Goal: Task Accomplishment & Management: Use online tool/utility

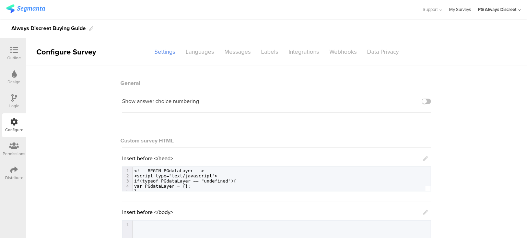
click at [457, 13] on link "My Surveys" at bounding box center [460, 9] width 22 height 19
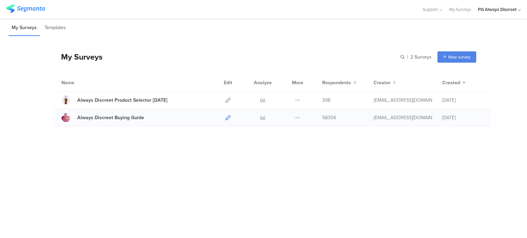
click at [229, 118] on icon at bounding box center [227, 117] width 5 height 5
click at [352, 49] on div "My Surveys | 2 Surveys New survey Start from scratch Choose from templates" at bounding box center [265, 56] width 422 height 27
click at [204, 153] on div "My Surveys | 2 Surveys New survey Start from scratch Choose from templates Name…" at bounding box center [263, 120] width 527 height 168
click at [244, 52] on div "My Surveys | 2 Surveys New survey Start from scratch Choose from templates" at bounding box center [265, 56] width 422 height 27
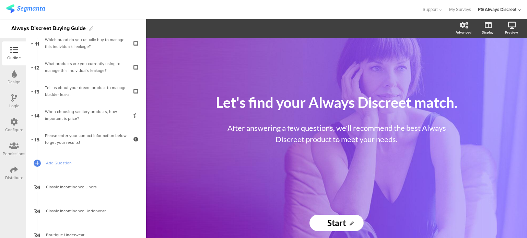
scroll to position [240, 0]
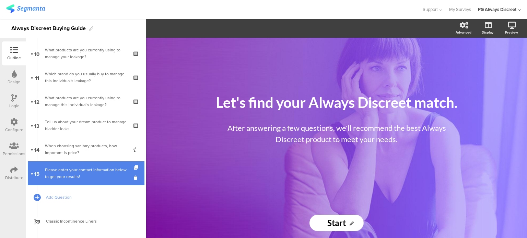
click at [81, 178] on div "Please enter your contact information below to get your results!" at bounding box center [86, 174] width 82 height 14
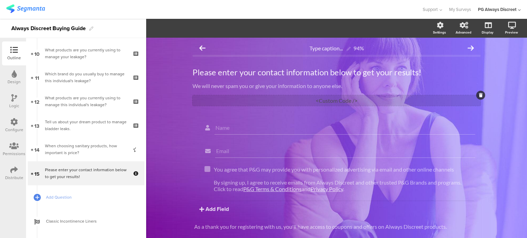
click at [338, 101] on div "<Custom Code />" at bounding box center [336, 100] width 288 height 11
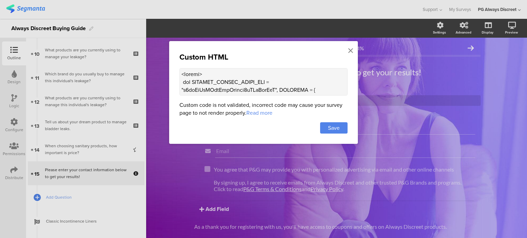
click at [318, 83] on textarea at bounding box center [263, 81] width 168 height 27
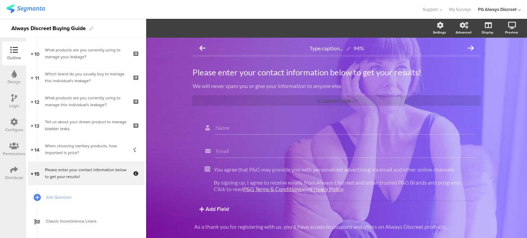
click at [13, 129] on div "Configure" at bounding box center [14, 130] width 18 height 6
click at [15, 128] on div "Configure" at bounding box center [14, 130] width 18 height 6
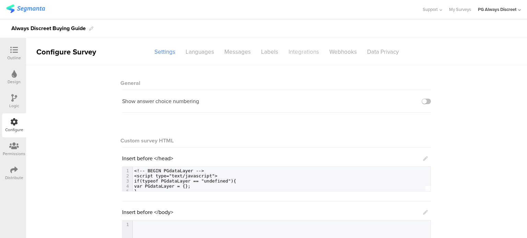
click at [301, 54] on div "Integrations" at bounding box center [303, 52] width 41 height 12
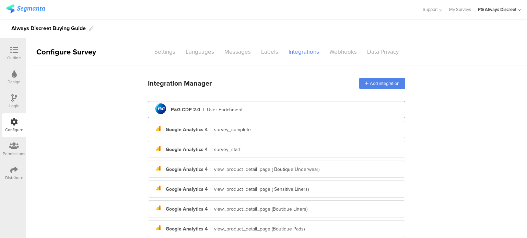
click at [216, 113] on div "pg logo P&G CDP 2.0 | User Enrichment" at bounding box center [276, 109] width 246 height 17
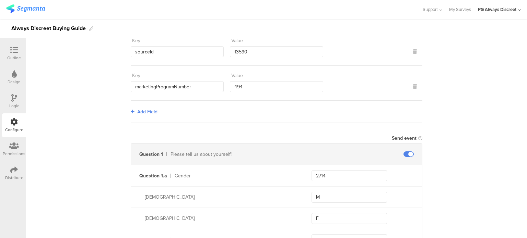
scroll to position [69, 0]
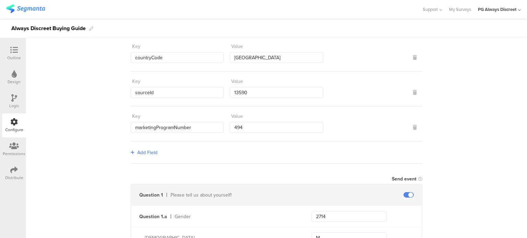
click at [142, 152] on span "Add Field" at bounding box center [147, 152] width 20 height 7
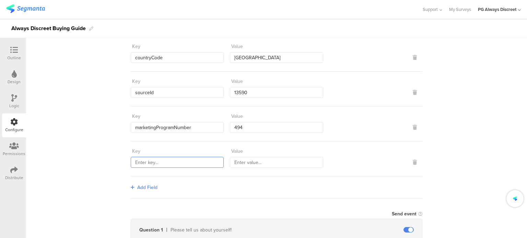
click at [143, 163] on input "text" at bounding box center [177, 162] width 93 height 11
paste input "traitRegistrationSourceIdValue"
type input "traitRegistrationSourceIdValue"
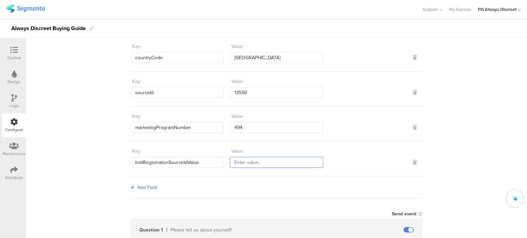
click at [251, 165] on input "text" at bounding box center [276, 162] width 93 height 11
type input "Survery Nam"
click at [413, 163] on icon at bounding box center [415, 162] width 4 height 5
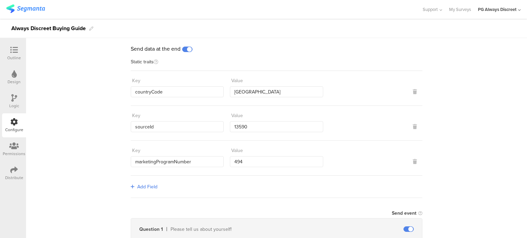
scroll to position [0, 0]
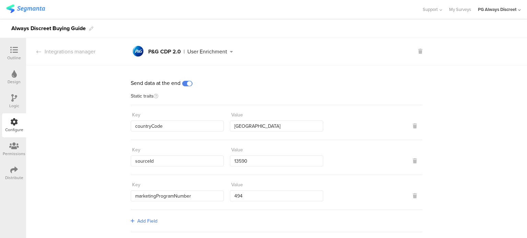
click at [231, 52] on icon at bounding box center [231, 51] width 9 height 5
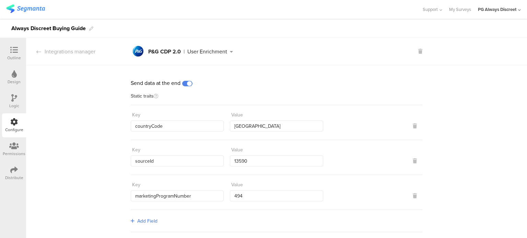
click at [16, 55] on div "Outline" at bounding box center [14, 58] width 14 height 6
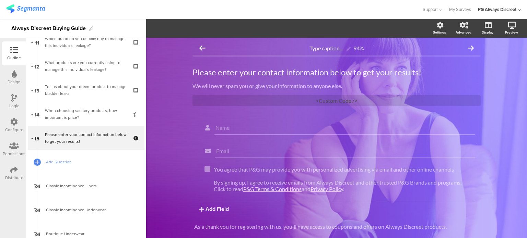
click at [217, 11] on div at bounding box center [210, 9] width 409 height 11
